Goal: Information Seeking & Learning: Understand process/instructions

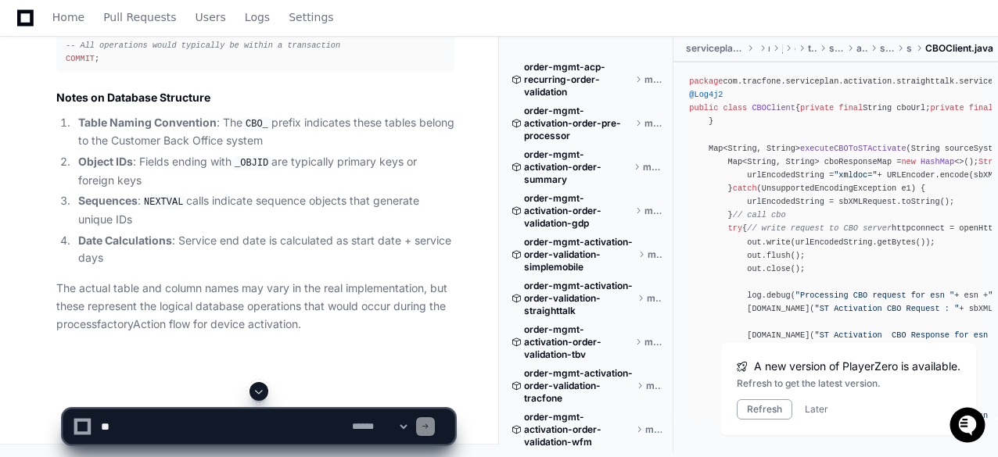
scroll to position [8998, 0]
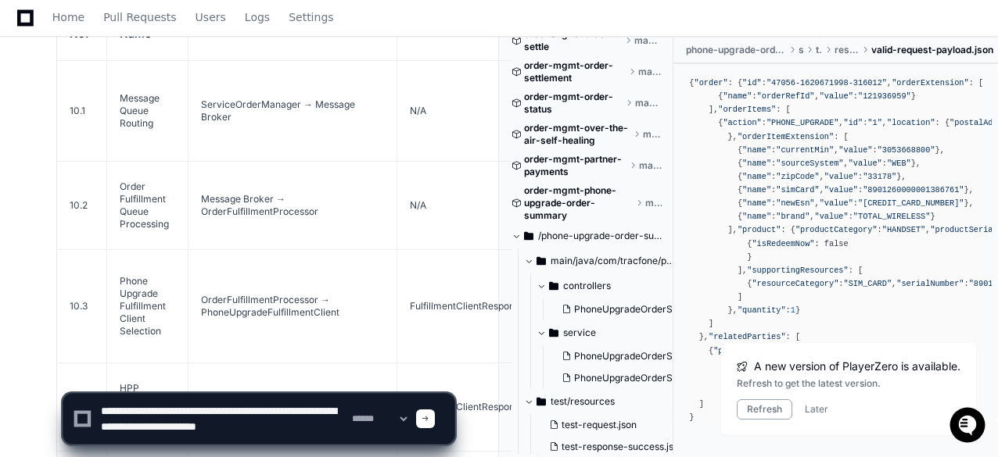
scroll to position [5, 0]
type textarea "**********"
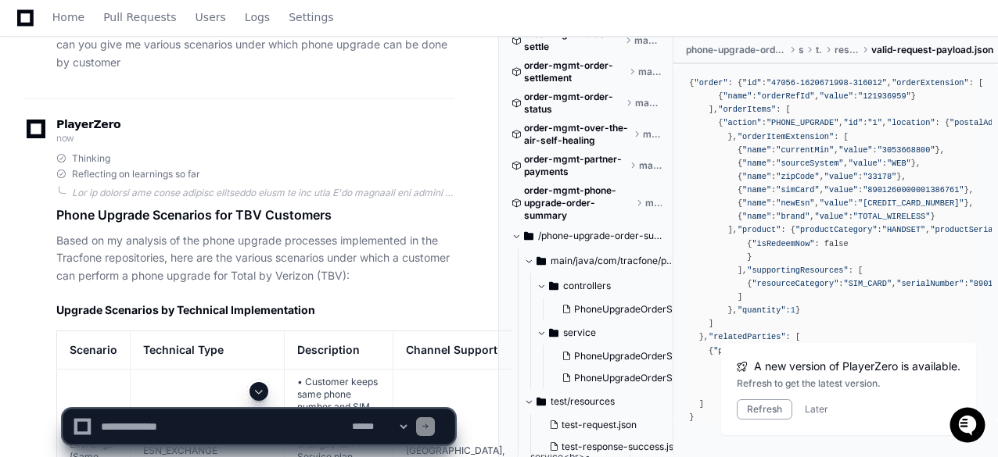
scroll to position [24684, 0]
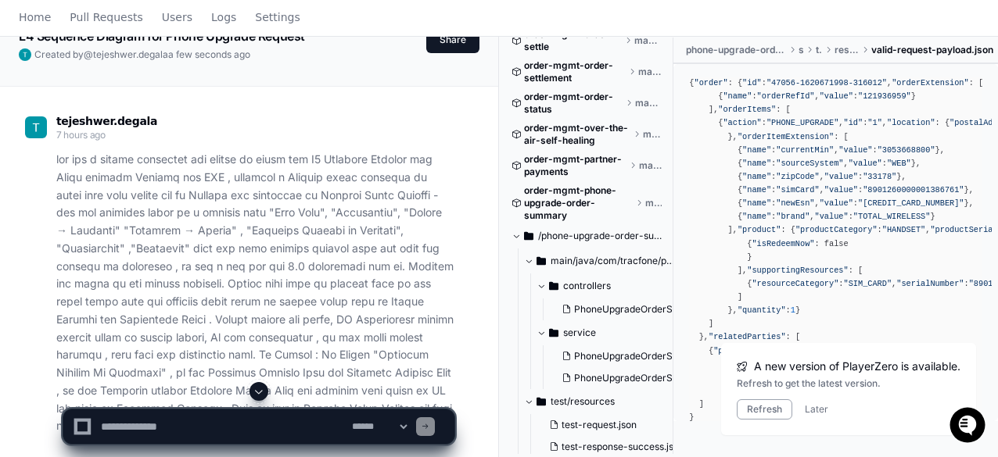
scroll to position [1299, 0]
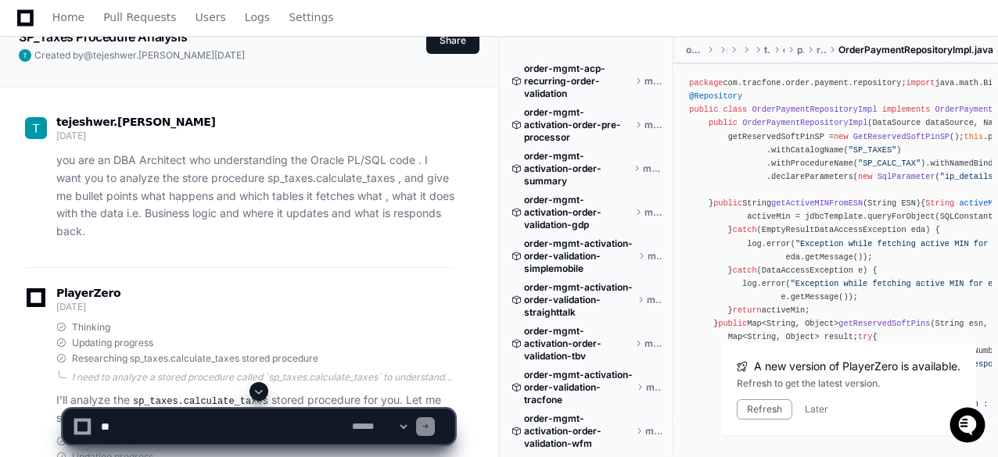
scroll to position [1407, 0]
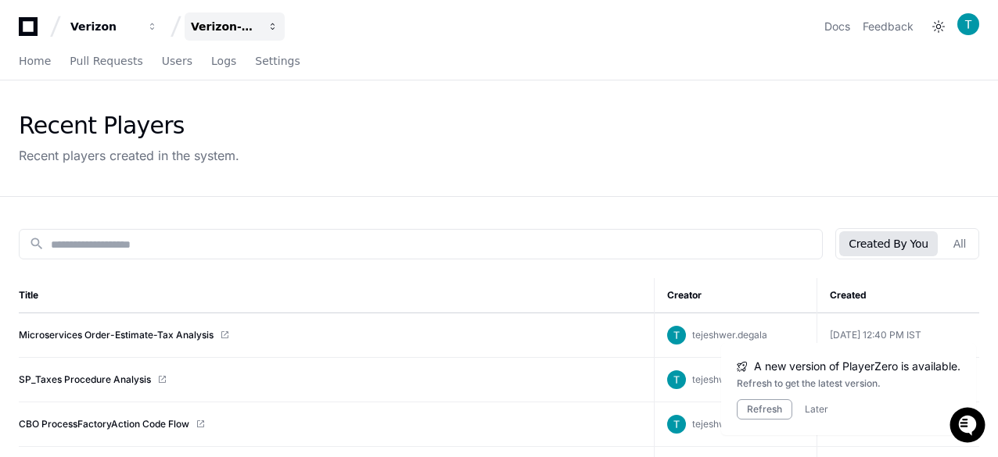
click at [225, 30] on div "Verizon-Clarify-Order-Management" at bounding box center [224, 27] width 67 height 16
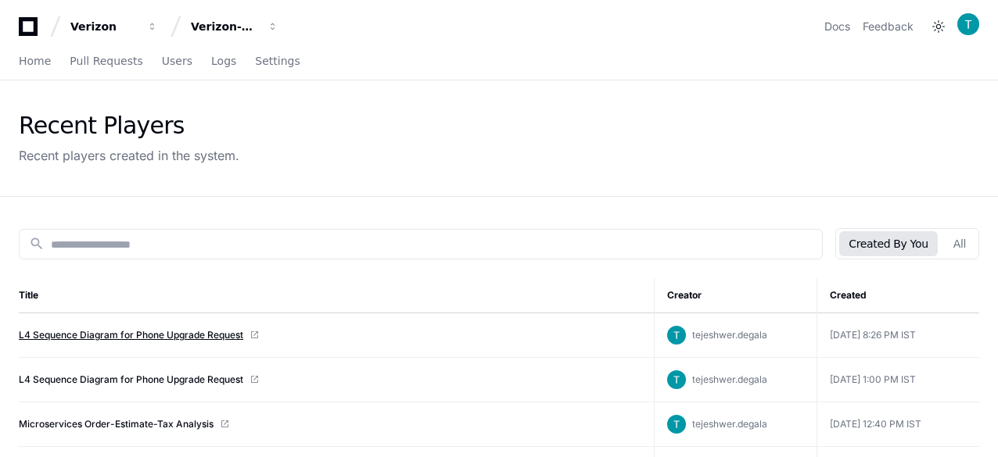
click at [139, 333] on link "L4 Sequence Diagram for Phone Upgrade Request" at bounding box center [131, 335] width 224 height 13
click at [136, 335] on link "L4 Sequence Diagram for Phone Upgrade Request" at bounding box center [131, 335] width 224 height 13
click at [125, 376] on link "L4 Sequence Diagram for Phone Upgrade Request" at bounding box center [131, 380] width 224 height 13
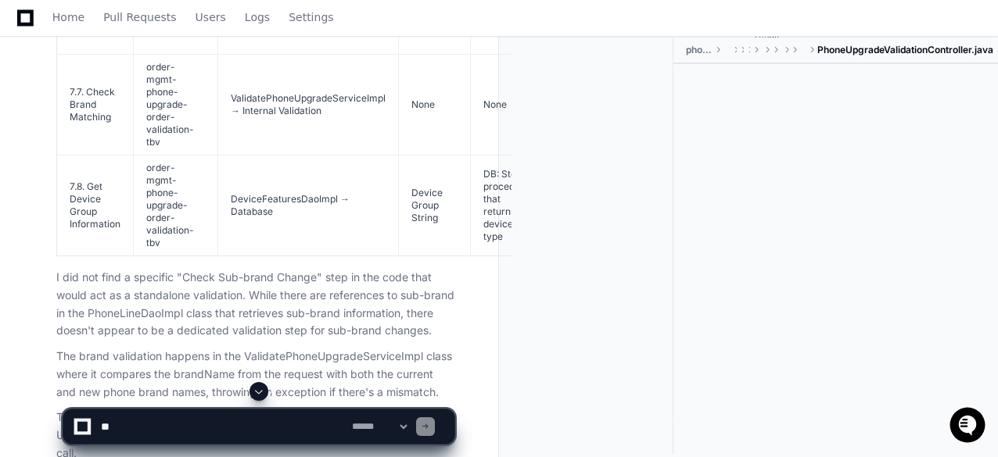
scroll to position [6342, 0]
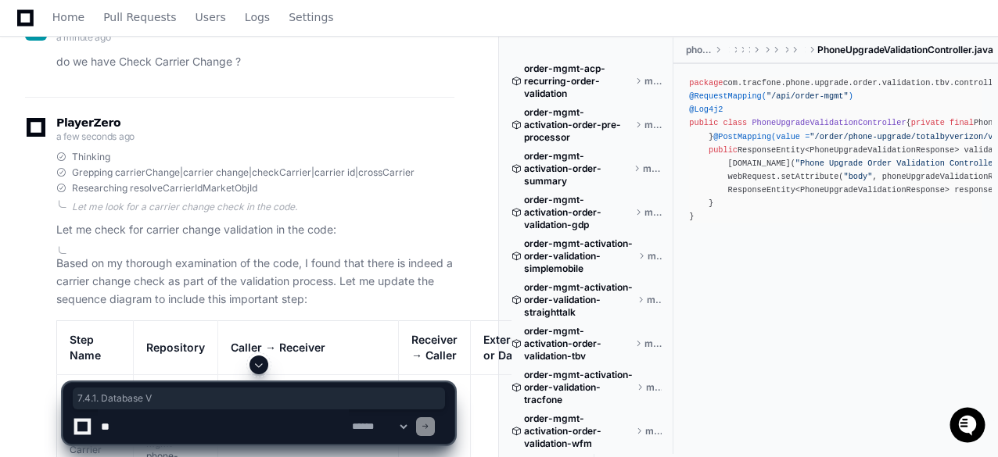
scroll to position [9120, 0]
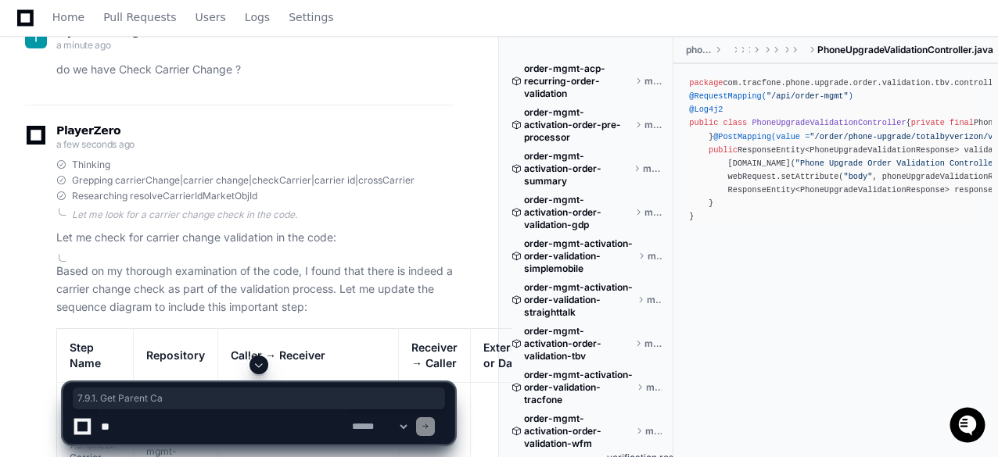
drag, startPoint x: 70, startPoint y: 273, endPoint x: 83, endPoint y: 299, distance: 29.4
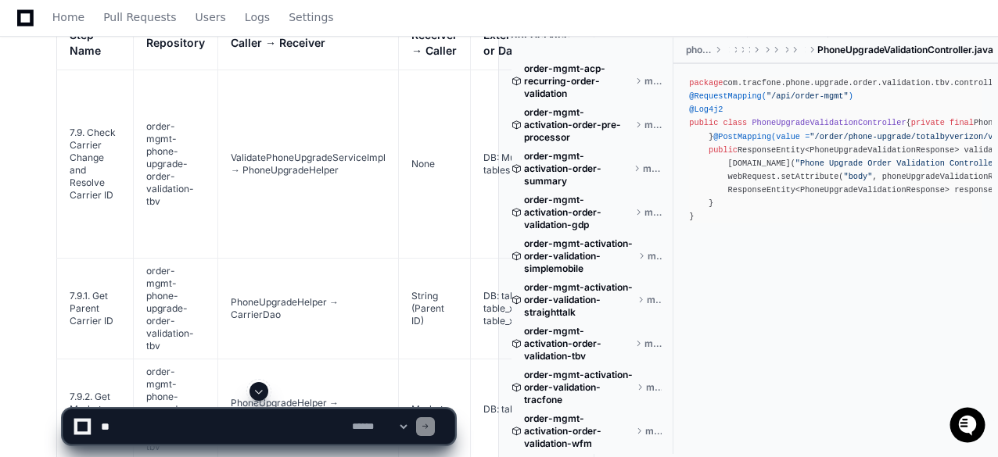
scroll to position [9276, 0]
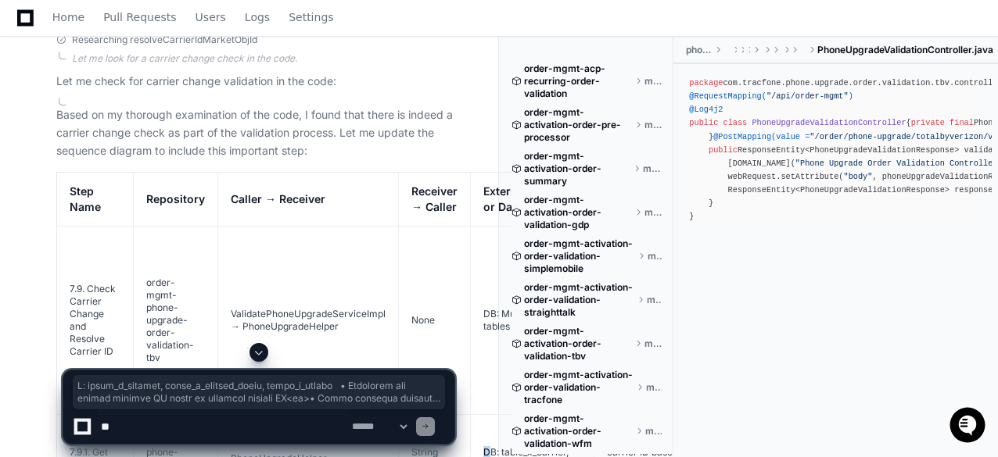
drag, startPoint x: 488, startPoint y: 116, endPoint x: 464, endPoint y: 148, distance: 39.1
click at [464, 415] on tr "7.9.1. Get Parent Carrier ID order-mgmt-phone-upgrade-order-validation-tbv Phon…" at bounding box center [442, 465] width 771 height 101
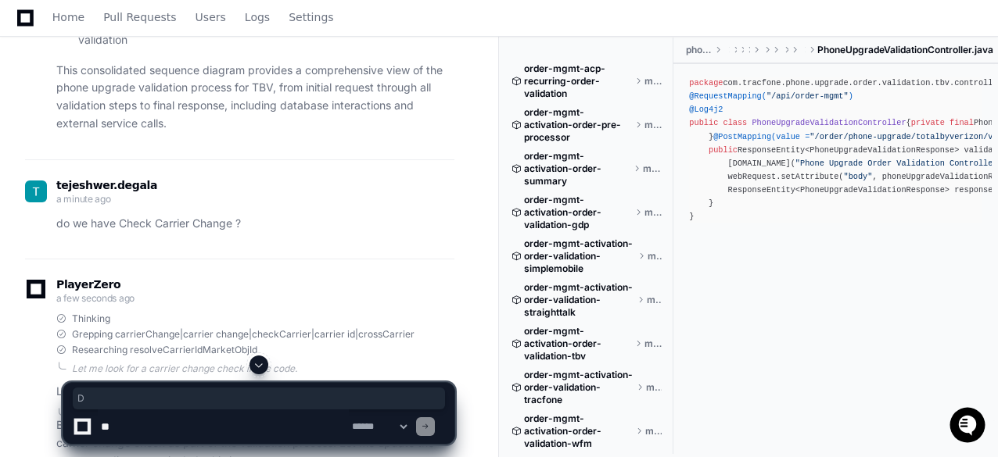
scroll to position [8963, 0]
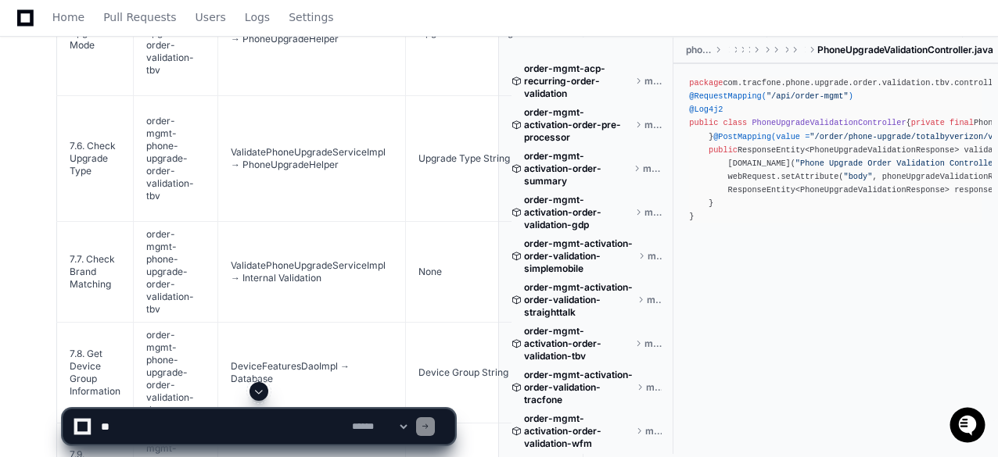
scroll to position [7712, 0]
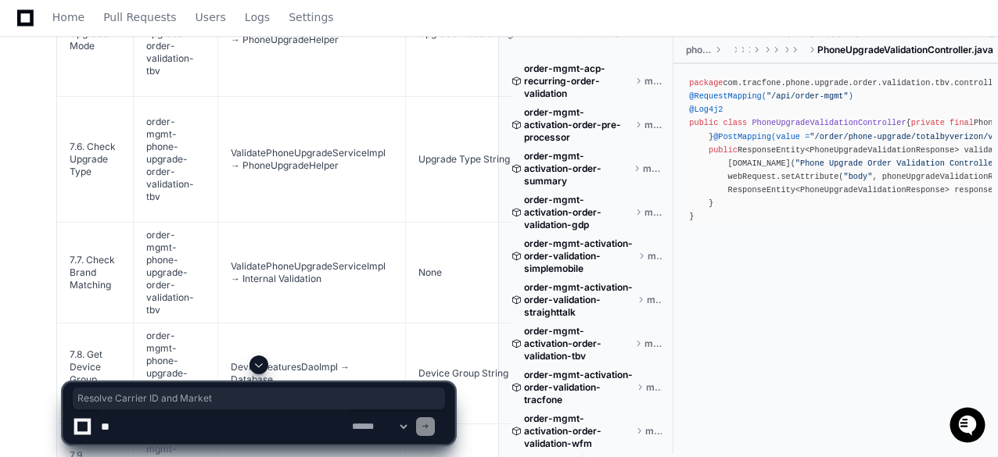
drag, startPoint x: 69, startPoint y: 185, endPoint x: 120, endPoint y: 204, distance: 54.9
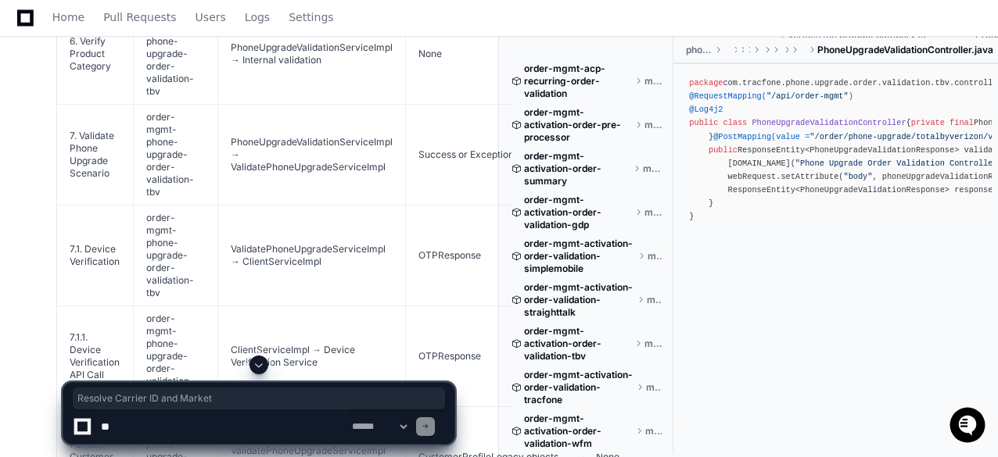
scroll to position [6852, 0]
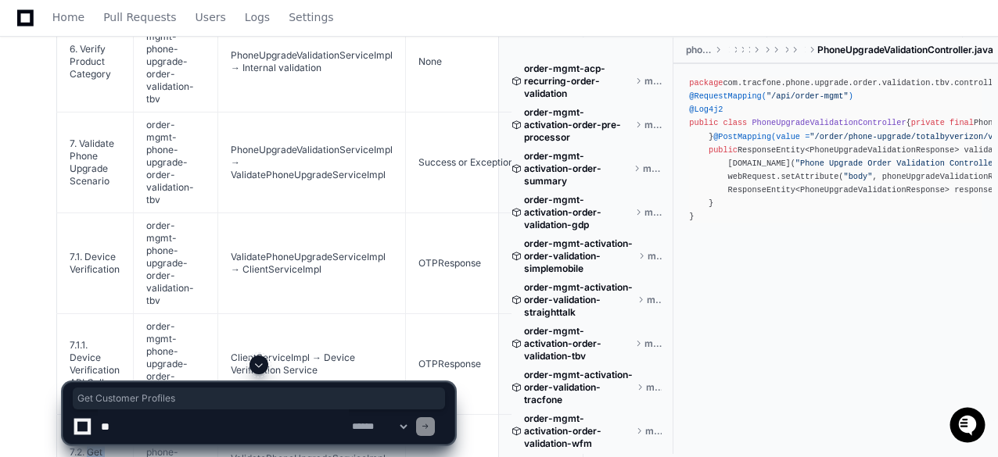
drag, startPoint x: 87, startPoint y: 205, endPoint x: 105, endPoint y: 228, distance: 29.6
click at [105, 415] on td "7.2. Get Customer Profiles" at bounding box center [95, 465] width 77 height 101
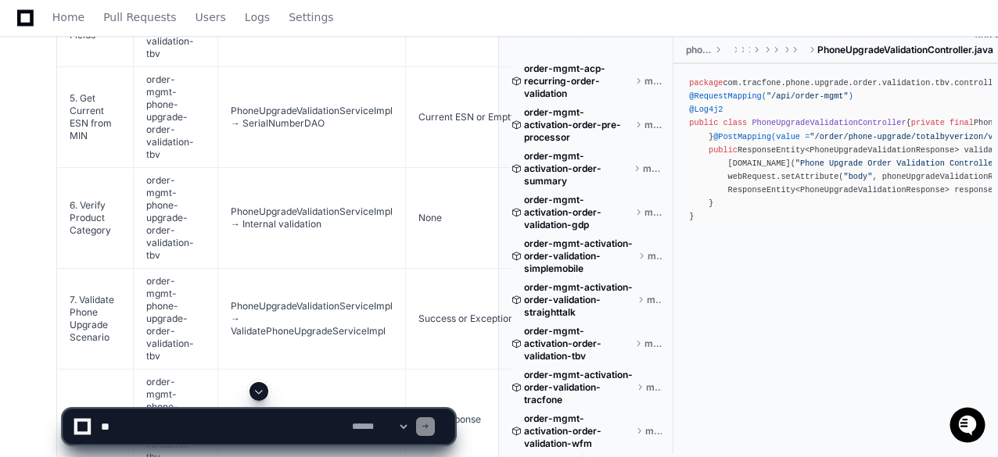
click at [160, 428] on textarea at bounding box center [223, 427] width 251 height 34
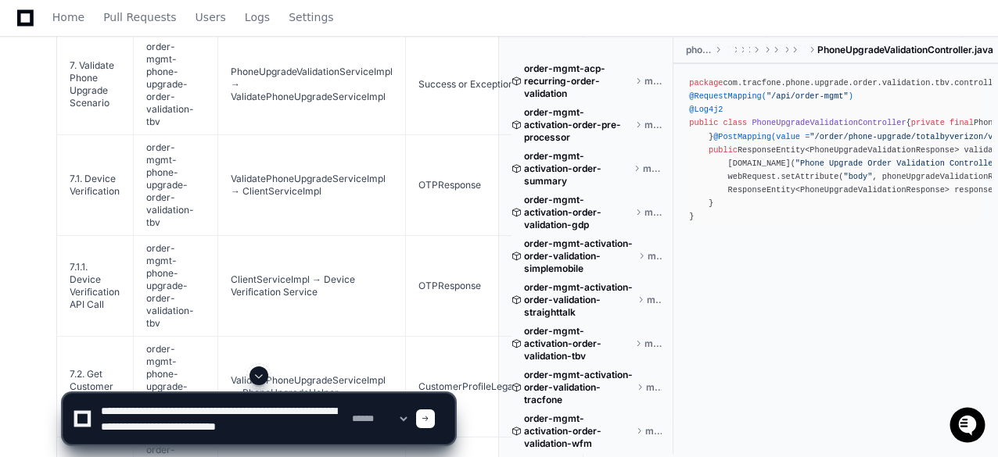
scroll to position [5, 0]
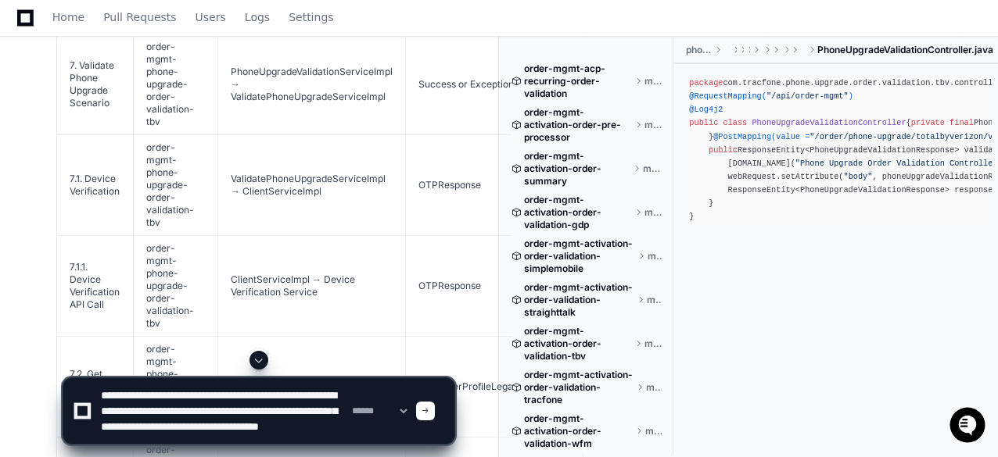
type textarea "**********"
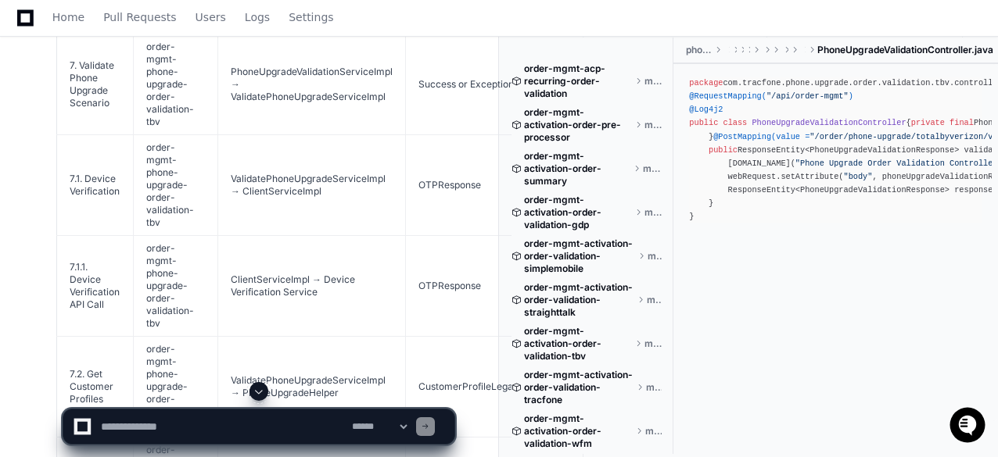
scroll to position [0, 0]
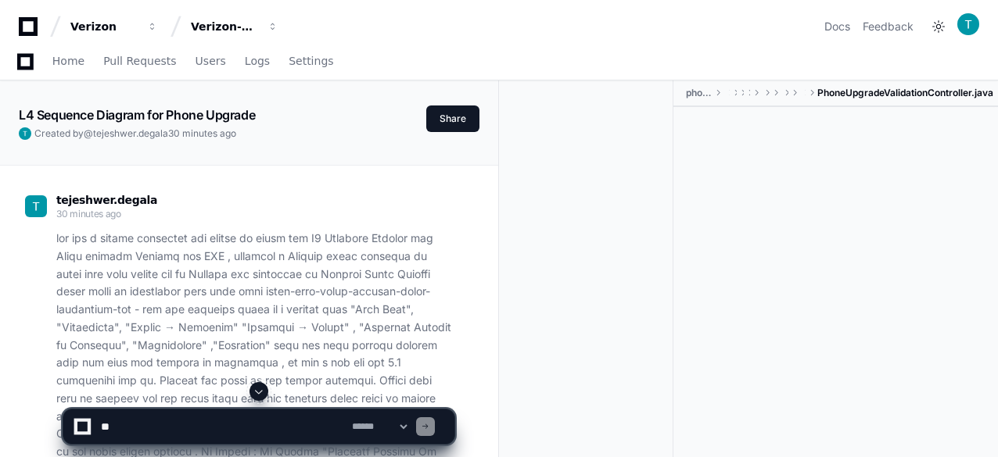
click at [260, 393] on span at bounding box center [259, 391] width 13 height 13
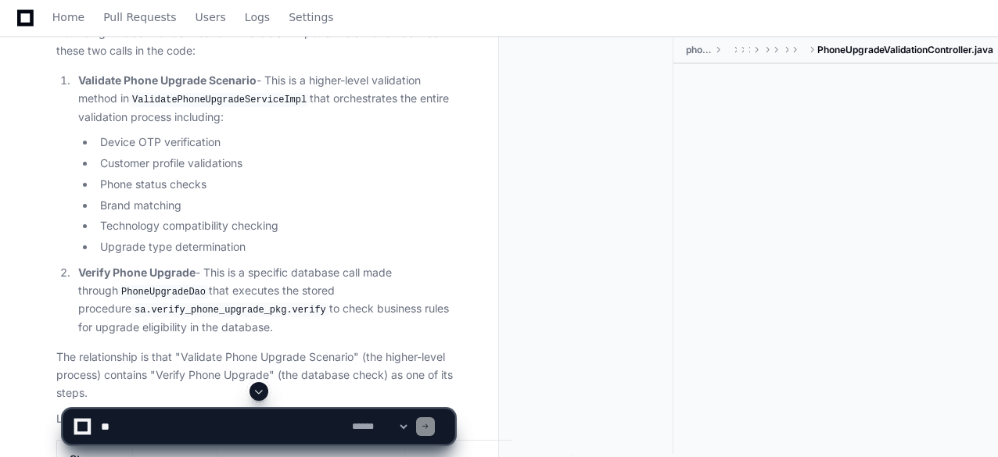
click at [261, 391] on span at bounding box center [259, 391] width 13 height 13
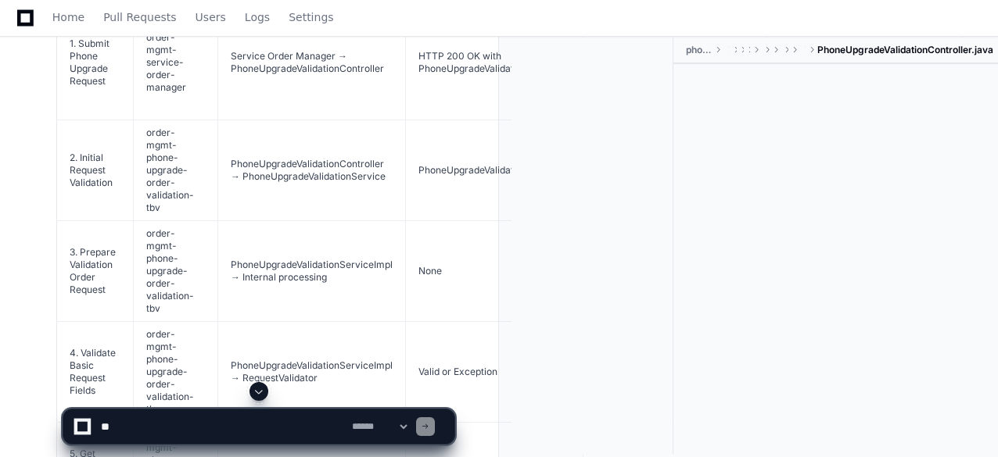
click at [106, 322] on td "4. Validate Basic Request Fields" at bounding box center [95, 372] width 77 height 101
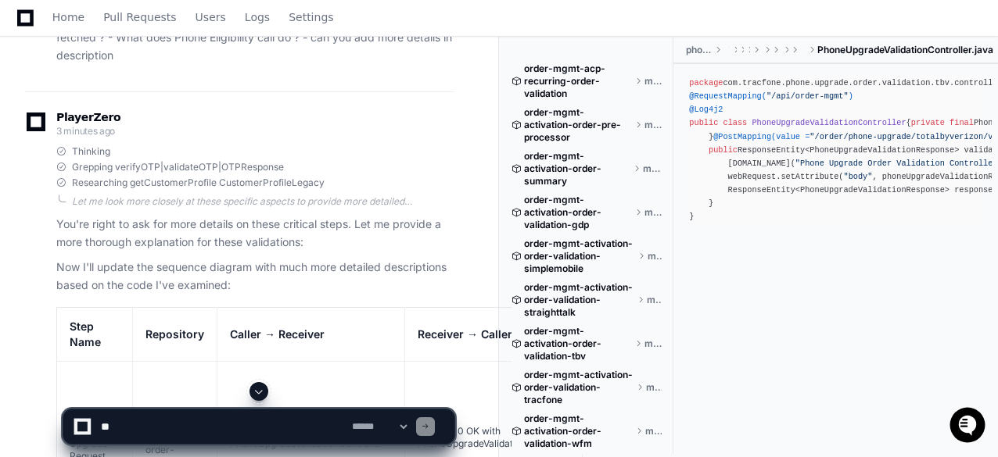
scroll to position [9960, 0]
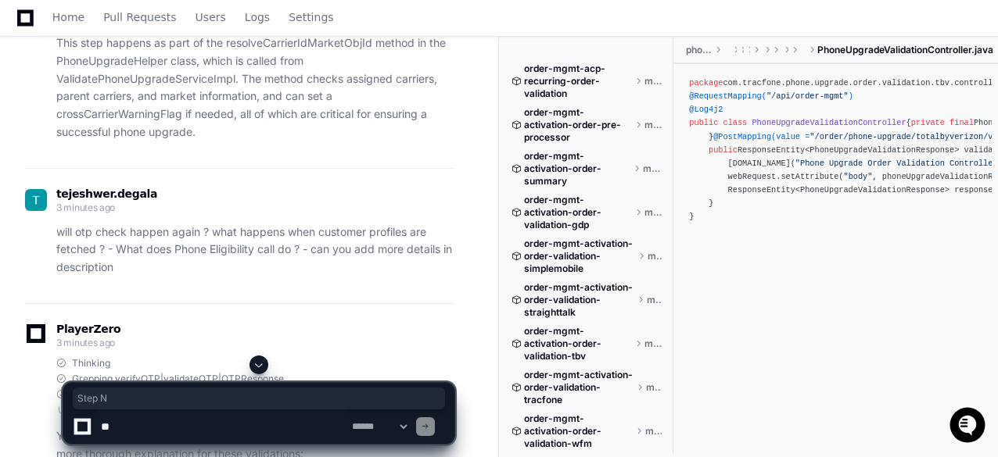
drag, startPoint x: 77, startPoint y: 224, endPoint x: 89, endPoint y: 255, distance: 33.7
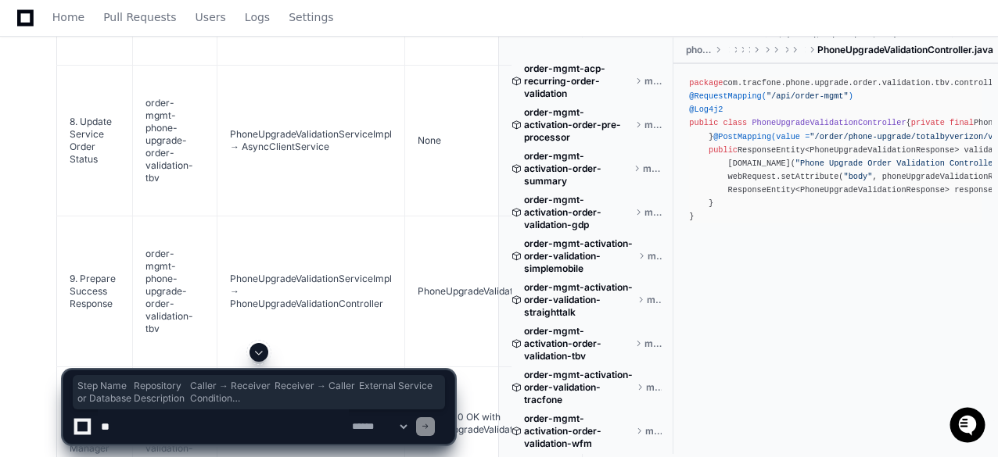
scroll to position [13165, 0]
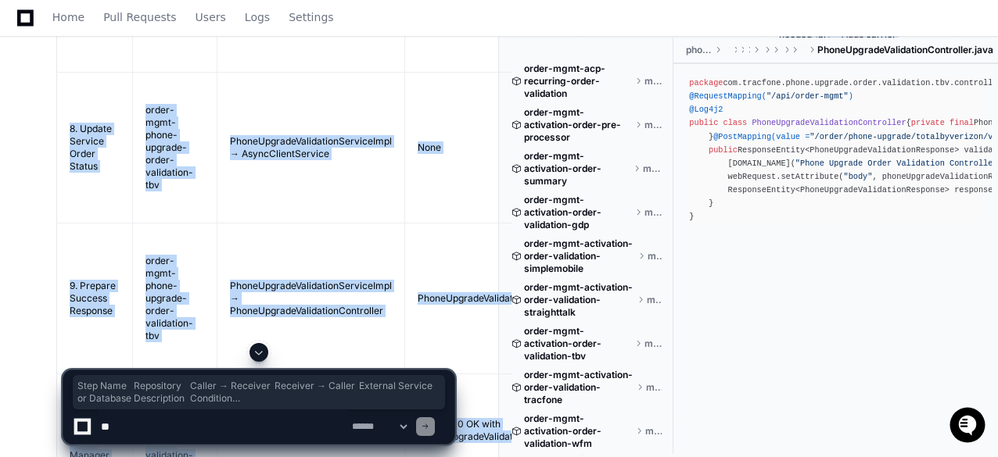
copy article "Step Name Repository Caller → Receiver Receiver → Caller External Service or Da…"
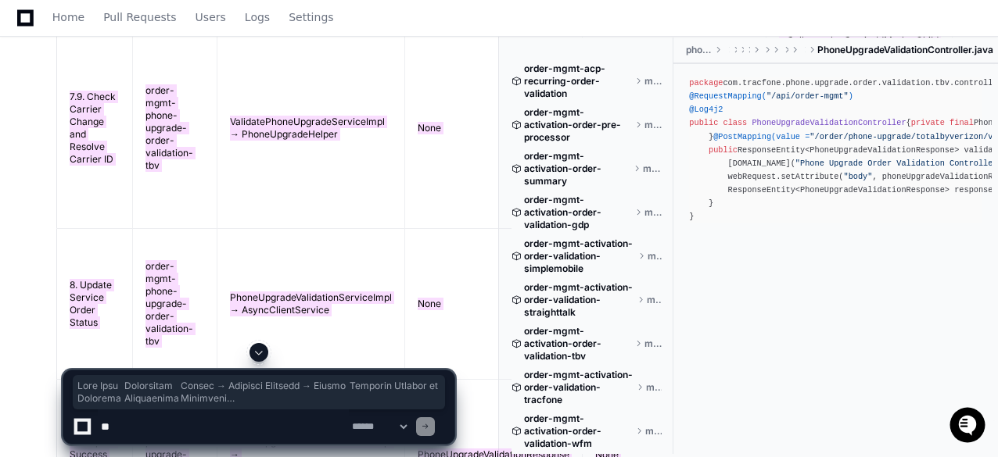
scroll to position [13556, 0]
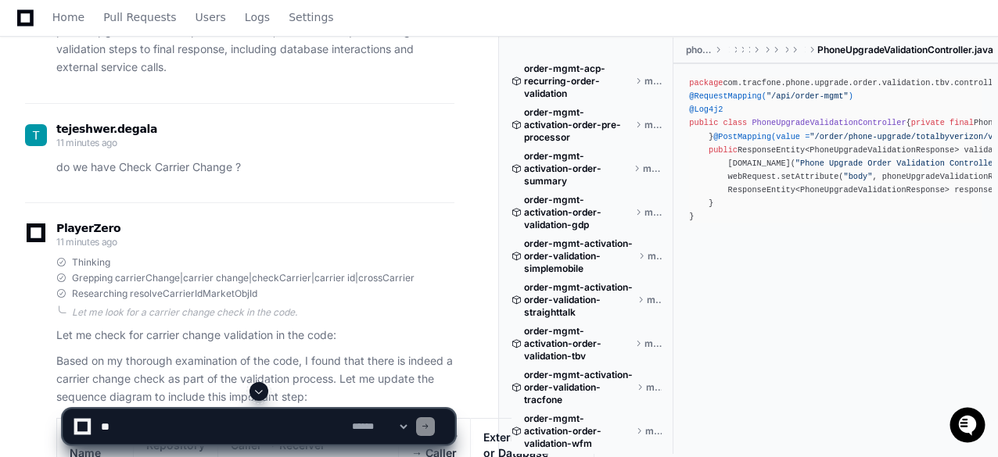
scroll to position [9178, 0]
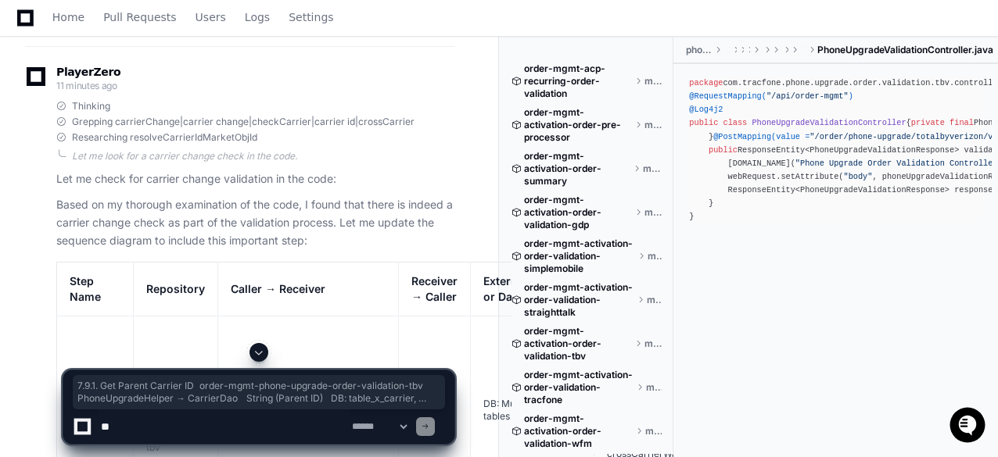
drag, startPoint x: 69, startPoint y: 206, endPoint x: 84, endPoint y: 345, distance: 140.0
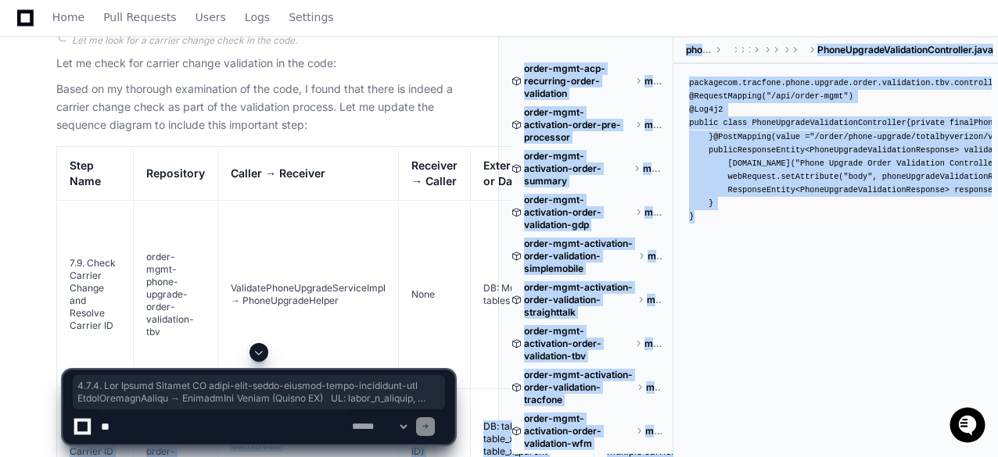
scroll to position [9335, 0]
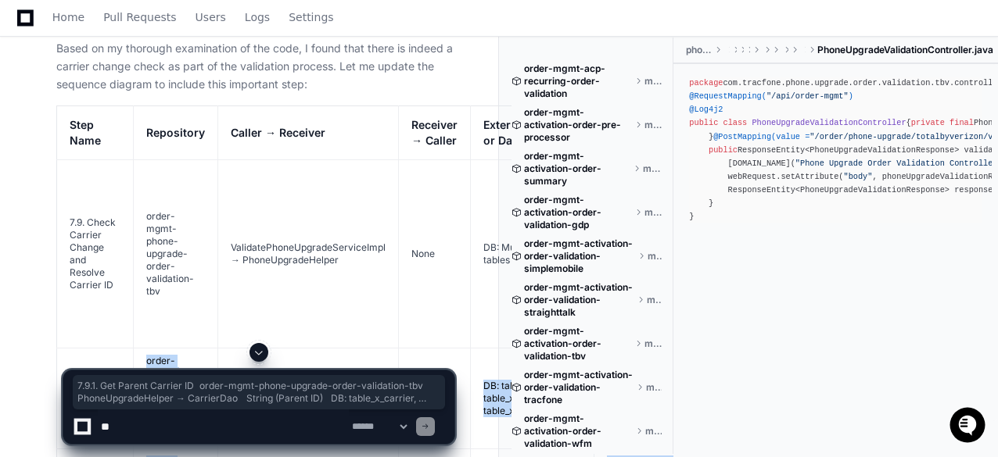
drag, startPoint x: 68, startPoint y: 51, endPoint x: 70, endPoint y: 220, distance: 168.9
click at [70, 220] on article "Based on my thorough examination of the code, I found that there is indeed a ca…" at bounding box center [255, 403] width 398 height 727
copy article "7.9.1. Get Parent Carrier ID order-mgmt-phone-upgrade-order-validation-tbv Phon…"
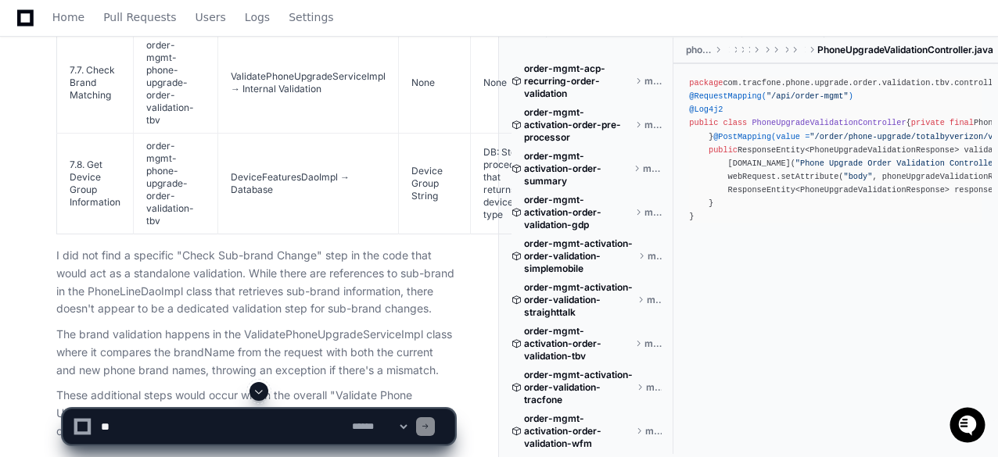
scroll to position [6207, 0]
